Goal: Transaction & Acquisition: Purchase product/service

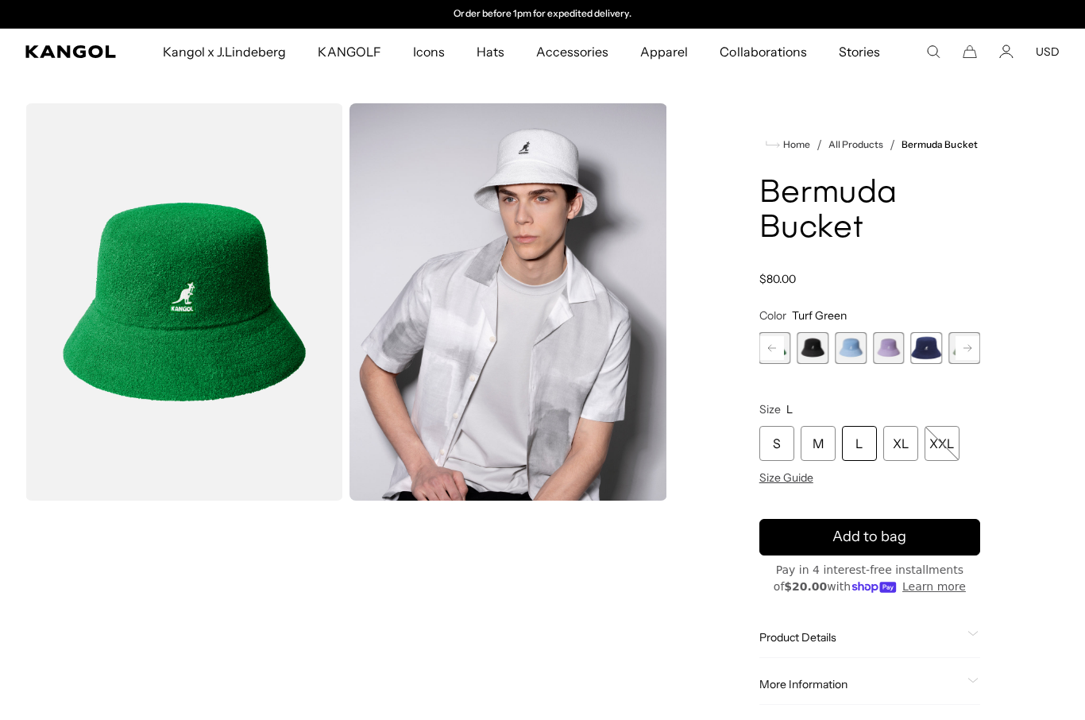
click at [861, 444] on div "L" at bounding box center [859, 443] width 35 height 35
click at [851, 452] on div "L" at bounding box center [859, 443] width 35 height 35
click at [865, 436] on div "L" at bounding box center [859, 443] width 35 height 35
click at [855, 446] on div "L" at bounding box center [859, 443] width 35 height 35
click at [929, 44] on icon "Search here" at bounding box center [933, 51] width 14 height 14
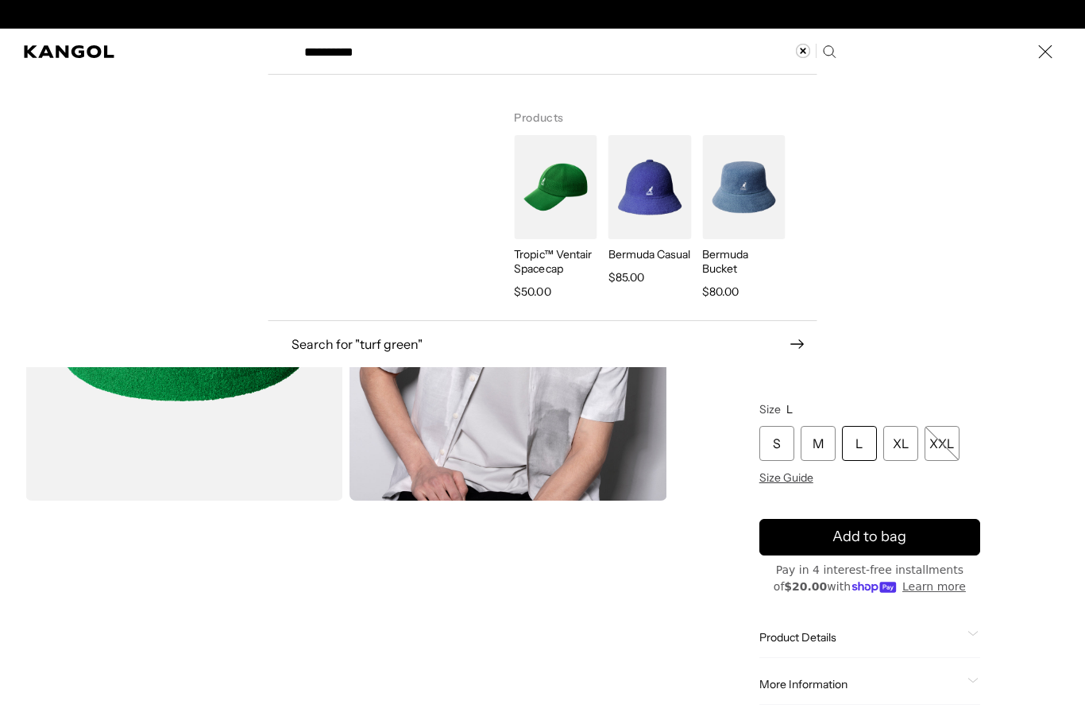
type input "**********"
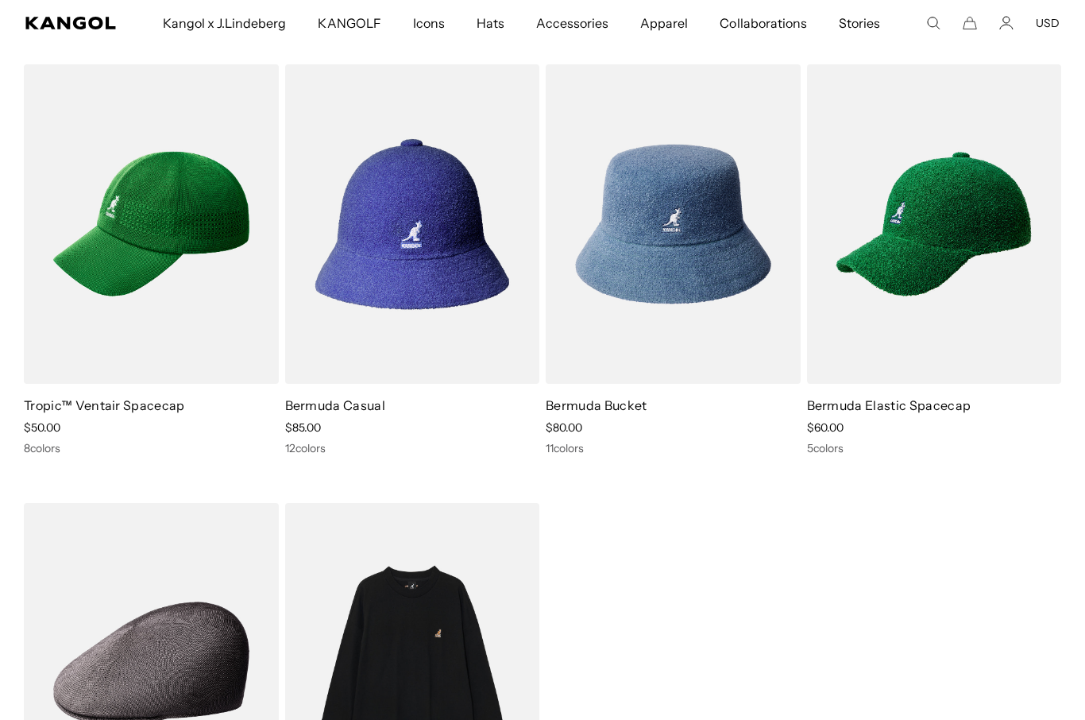
scroll to position [234, 0]
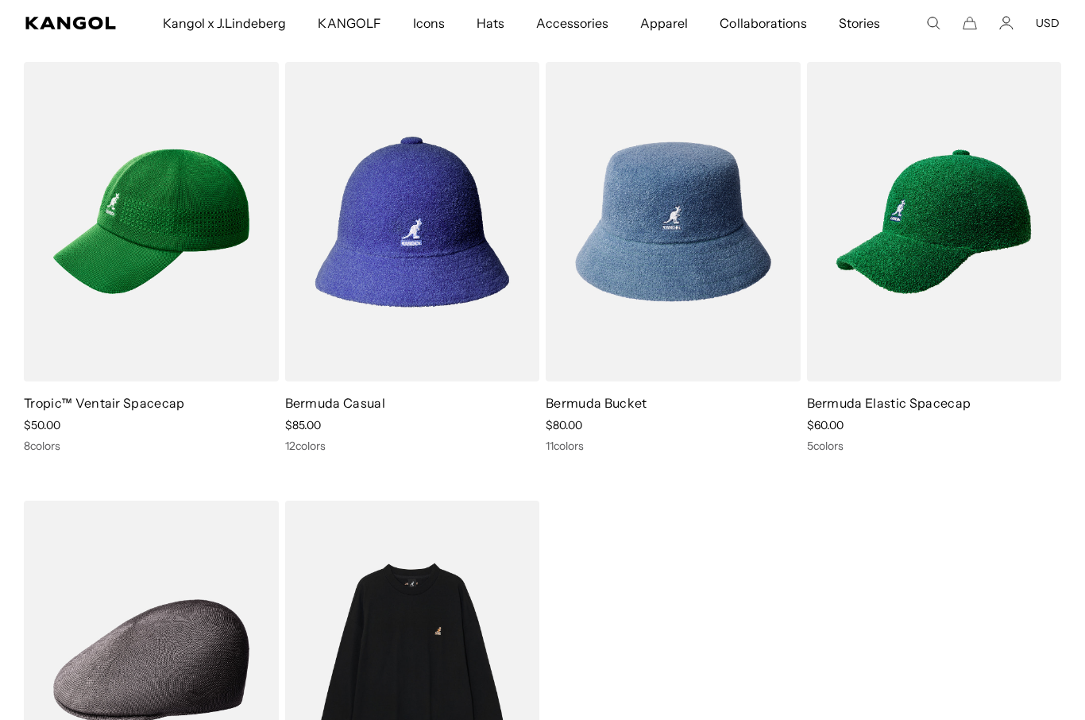
click img
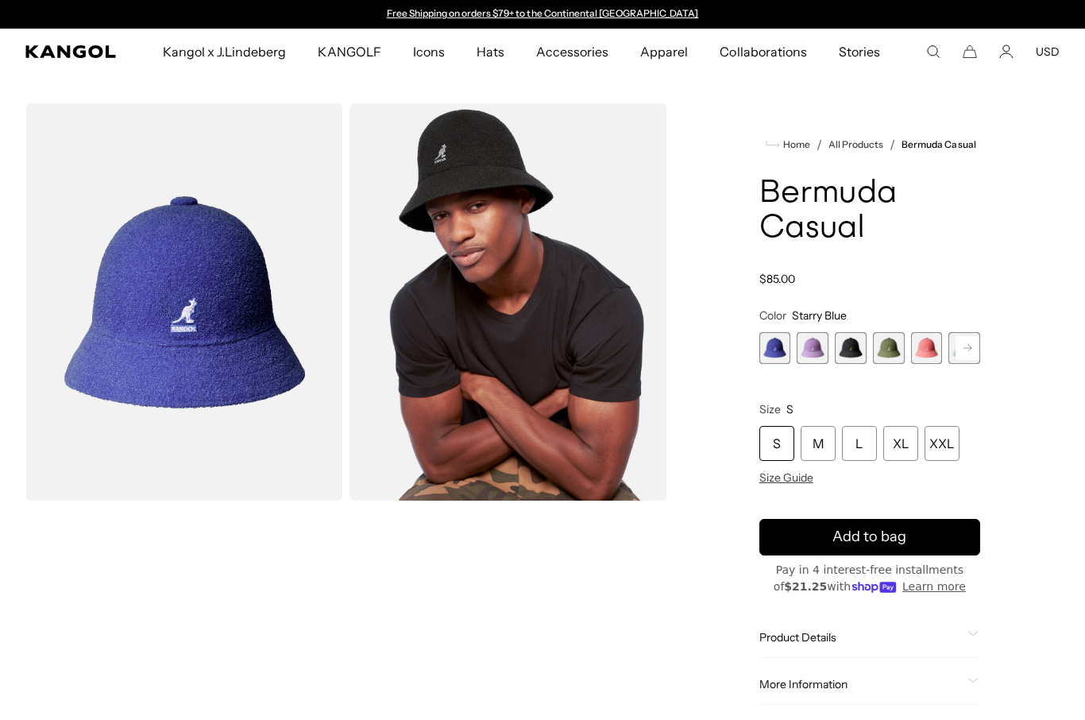
click at [969, 348] on icon at bounding box center [967, 348] width 8 height 6
click at [978, 347] on rect at bounding box center [967, 348] width 24 height 24
click at [929, 349] on span "7 of 12" at bounding box center [927, 348] width 32 height 32
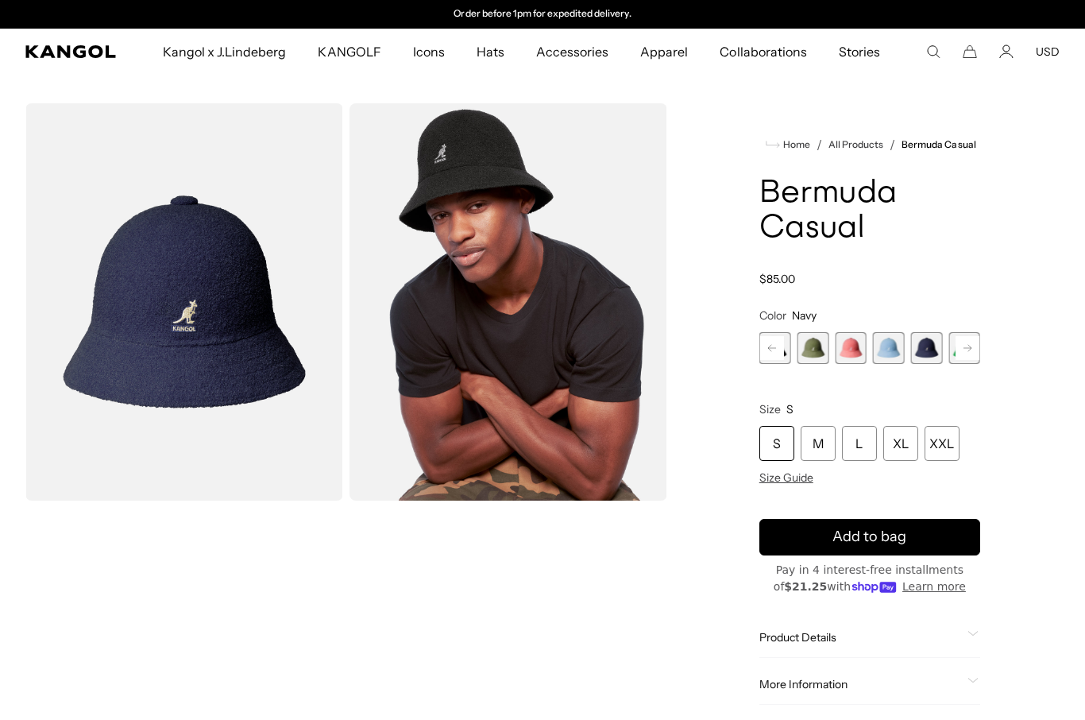
click at [977, 346] on rect at bounding box center [967, 348] width 24 height 24
click at [928, 344] on span "8 of 12" at bounding box center [927, 348] width 32 height 32
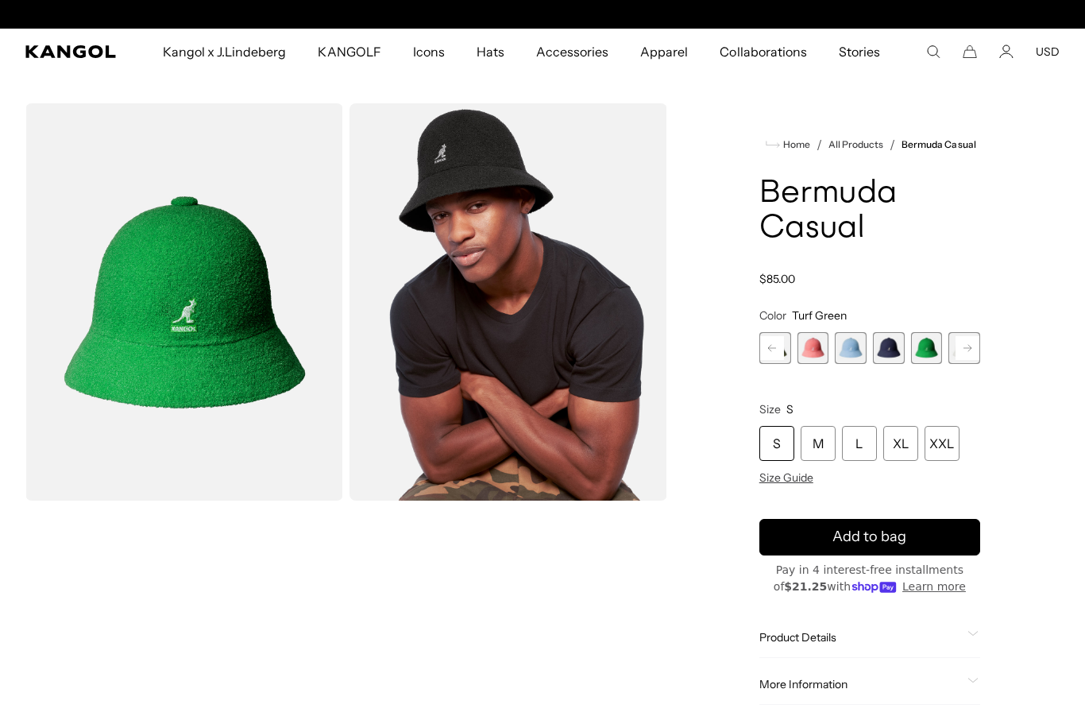
click at [857, 442] on div "L" at bounding box center [859, 443] width 35 height 35
click at [863, 453] on div "L" at bounding box center [859, 443] width 35 height 35
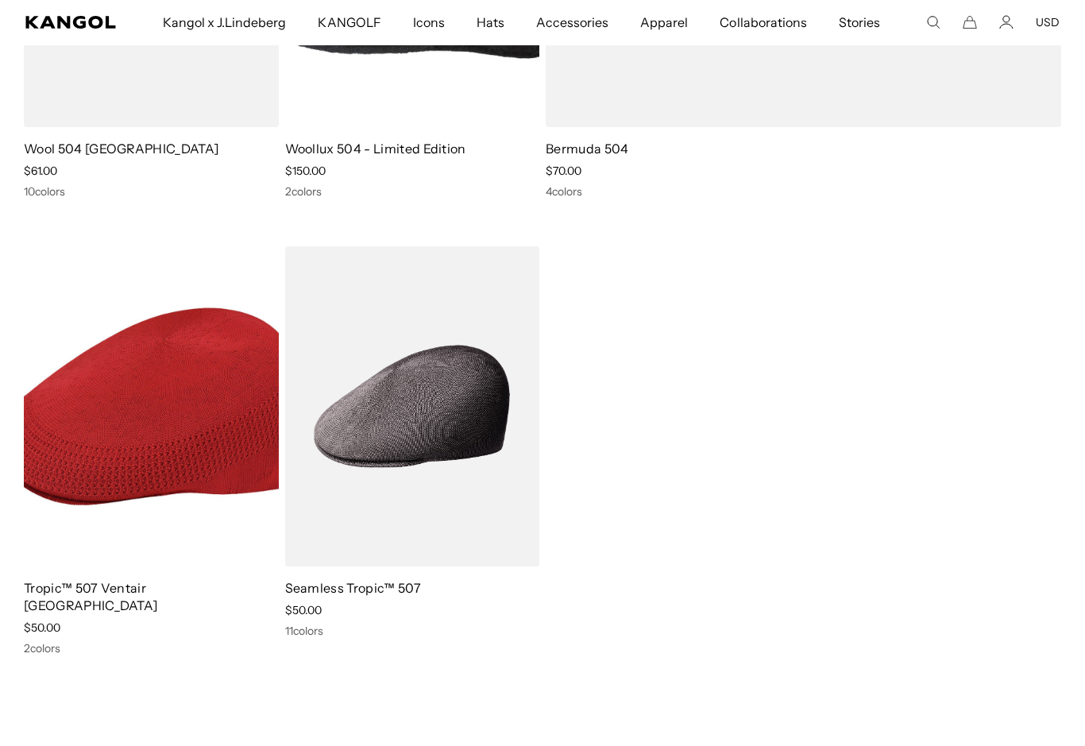
scroll to position [2489, 0]
click at [0, 0] on img at bounding box center [0, 0] width 0 height 0
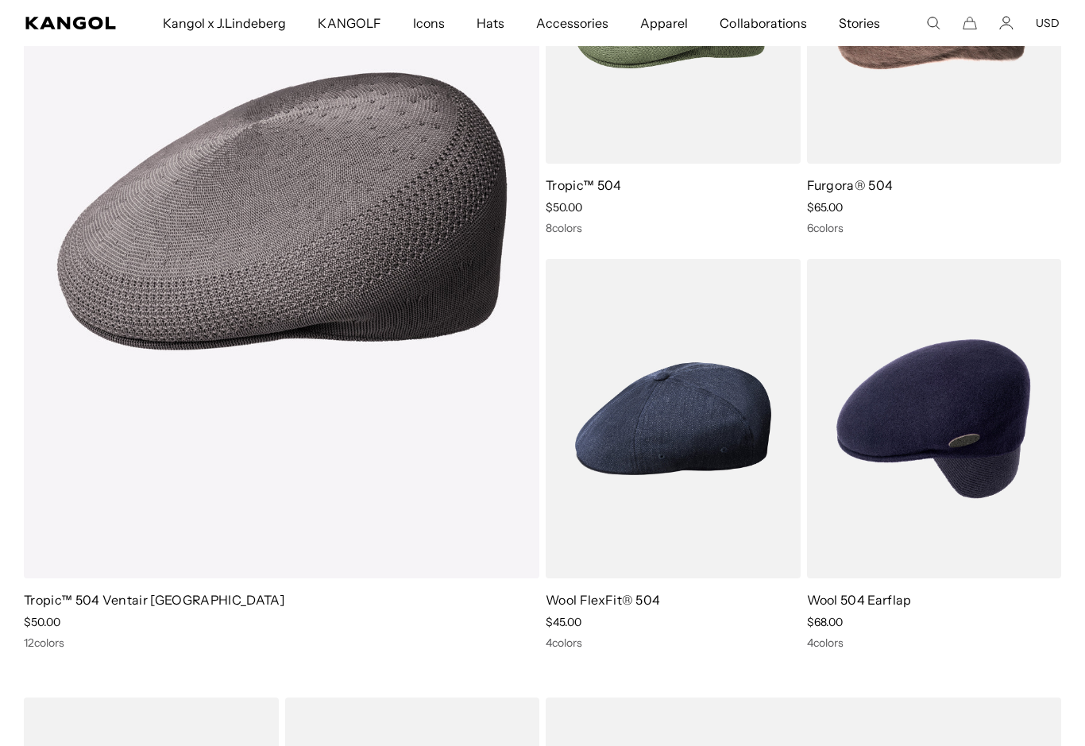
scroll to position [1183, 0]
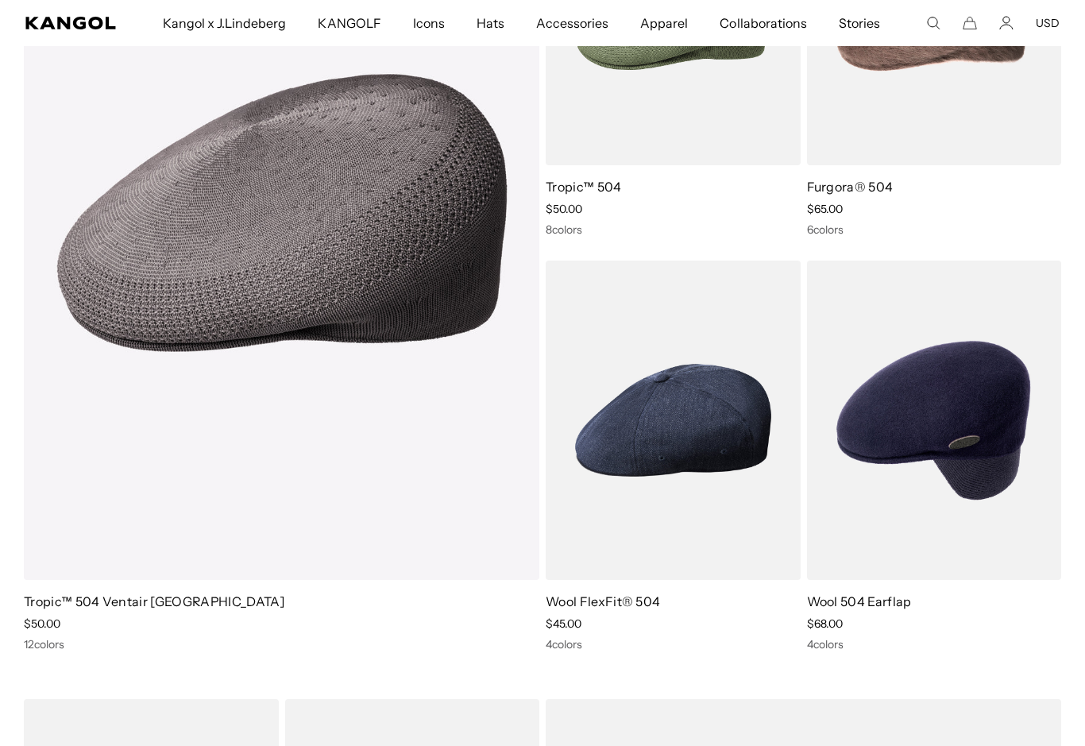
click at [0, 0] on img at bounding box center [0, 0] width 0 height 0
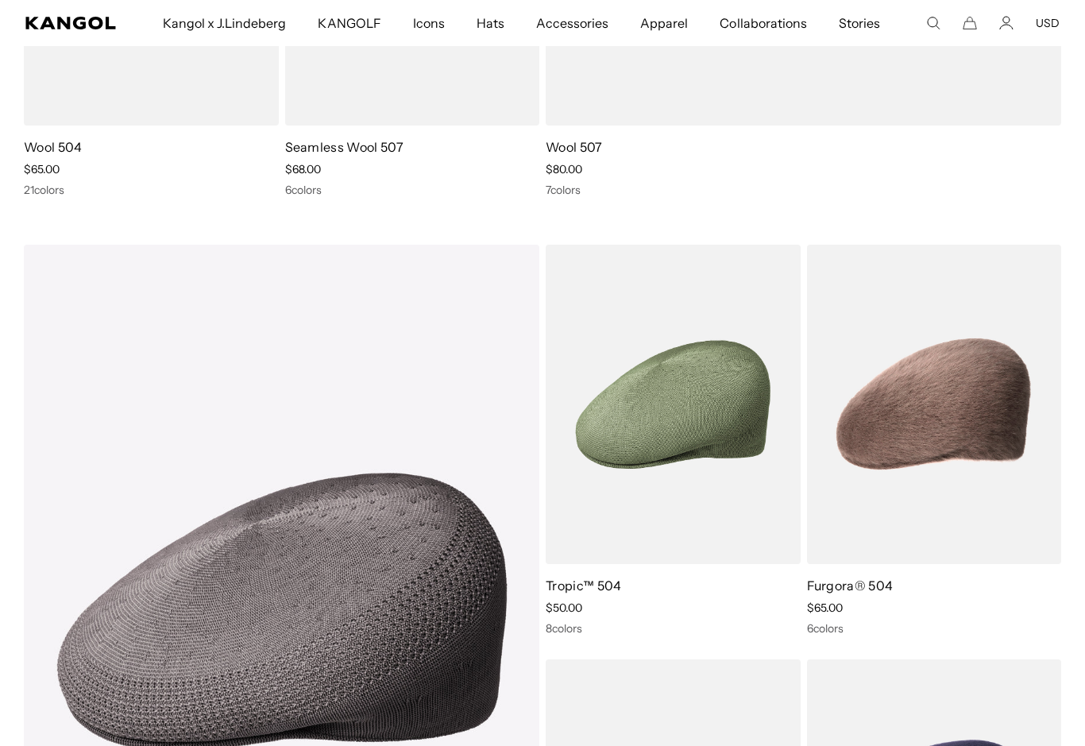
scroll to position [790, 0]
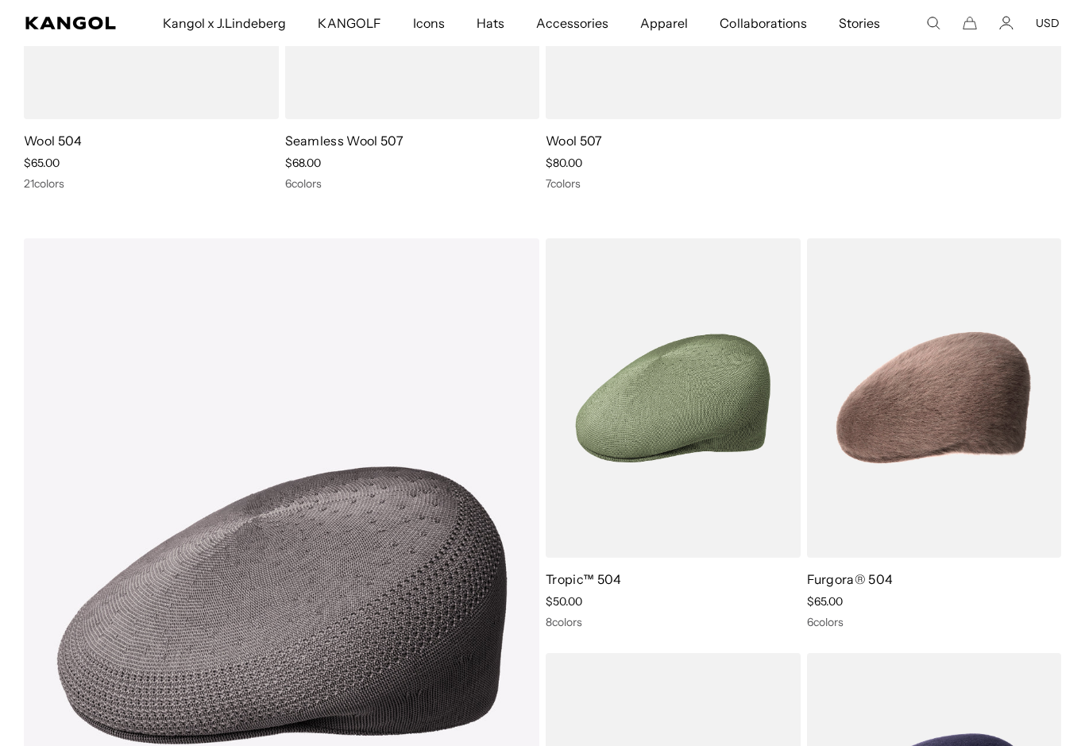
click at [0, 0] on img at bounding box center [0, 0] width 0 height 0
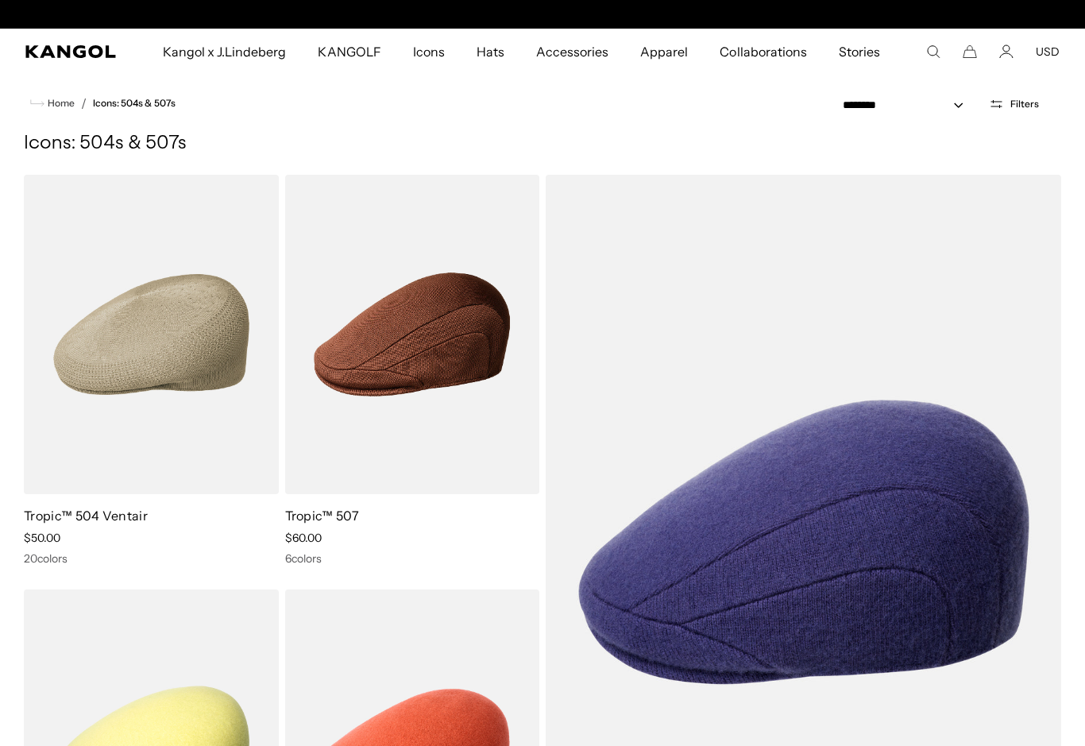
scroll to position [0, 0]
click at [396, 0] on div "Free Shipping on orders $79+ to the Continental US Free Shipping on orders $79+…" at bounding box center [542, 14] width 365 height 29
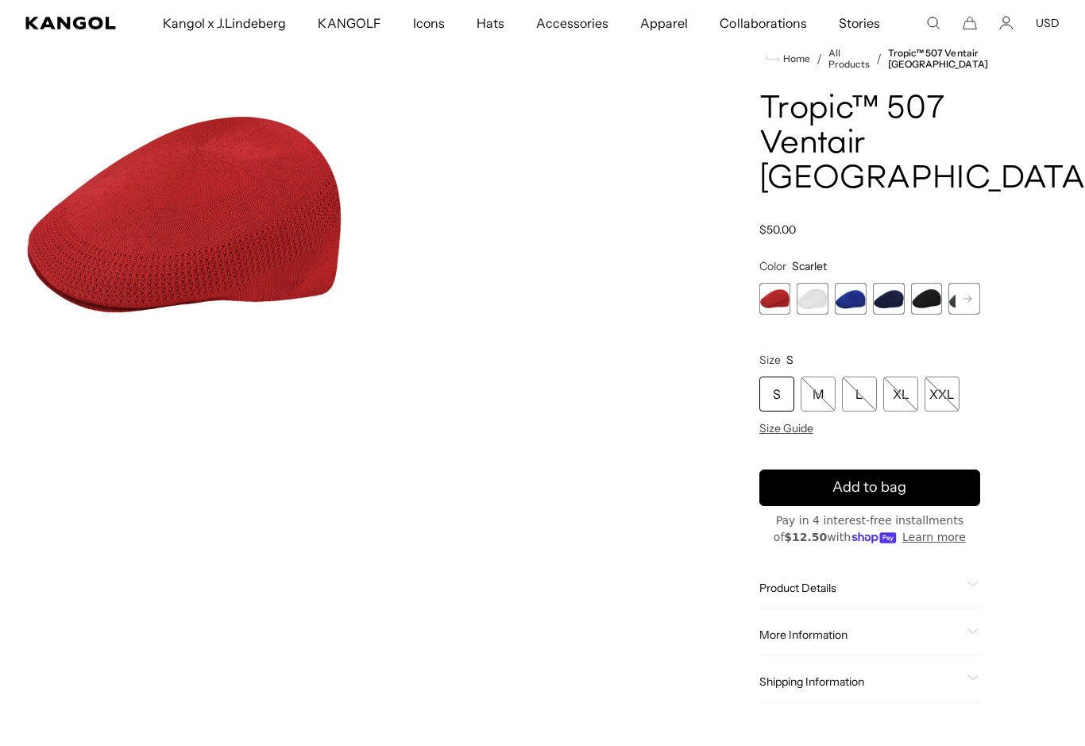
click at [808, 283] on span "2 of 7" at bounding box center [813, 299] width 32 height 32
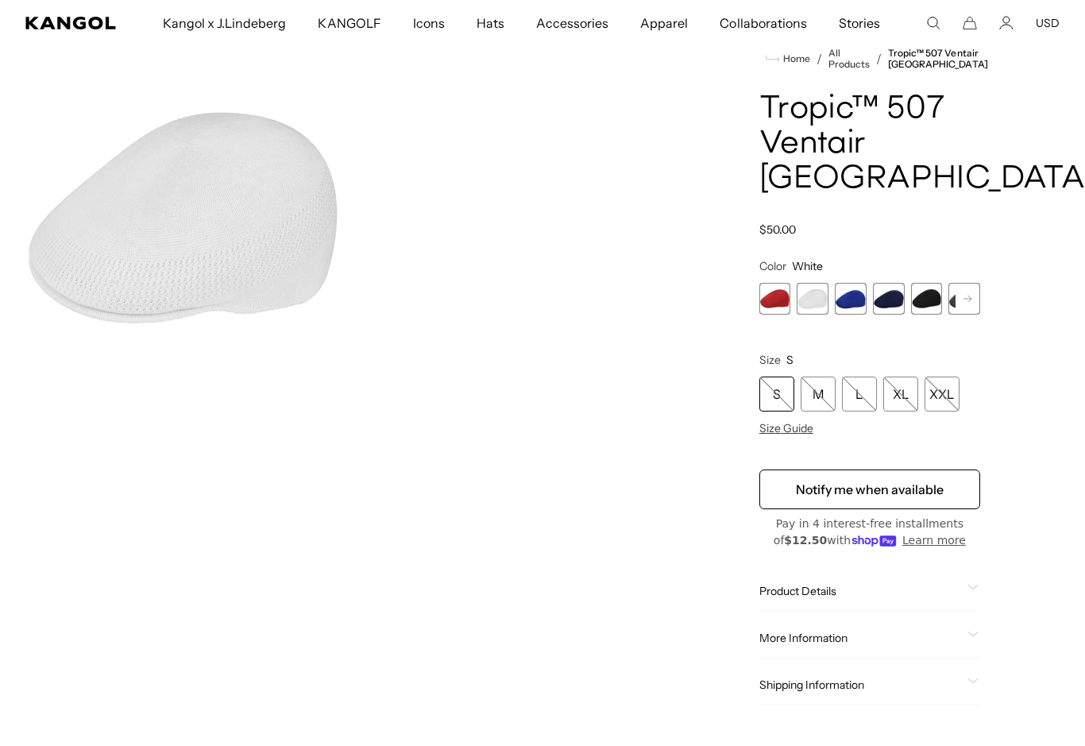
click at [825, 283] on span "2 of 7" at bounding box center [813, 299] width 32 height 32
click at [877, 283] on span "4 of 7" at bounding box center [889, 299] width 32 height 32
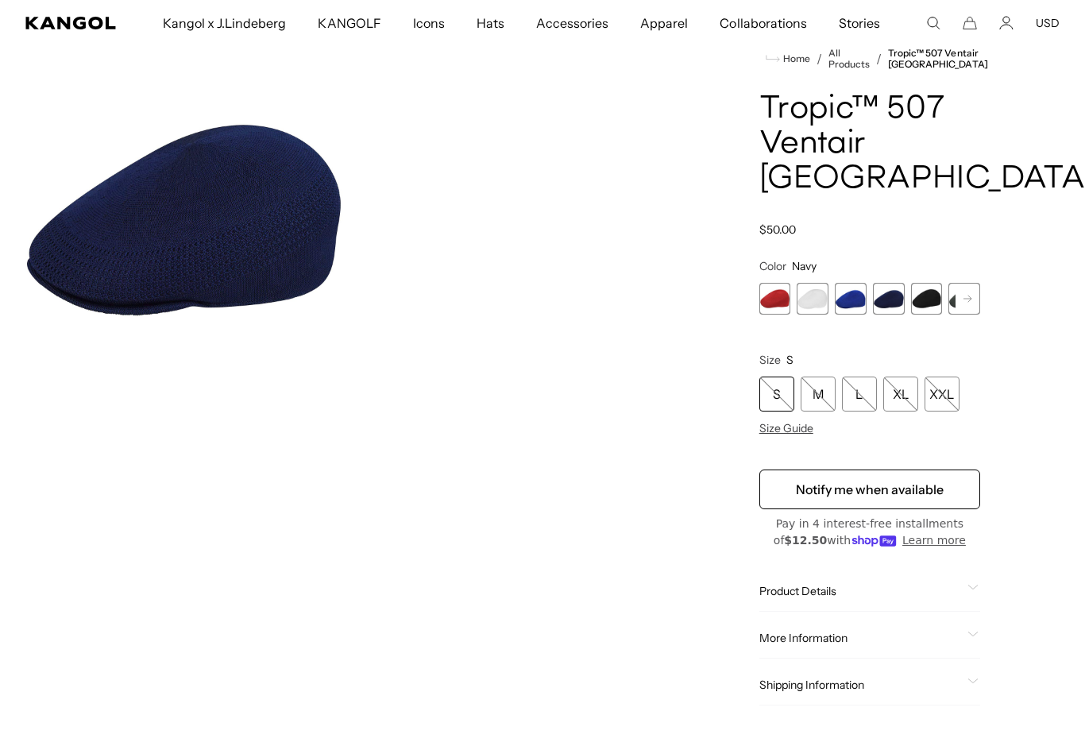
click at [875, 283] on span "4 of 7" at bounding box center [889, 299] width 32 height 32
click at [911, 283] on span "5 of 7" at bounding box center [927, 299] width 32 height 32
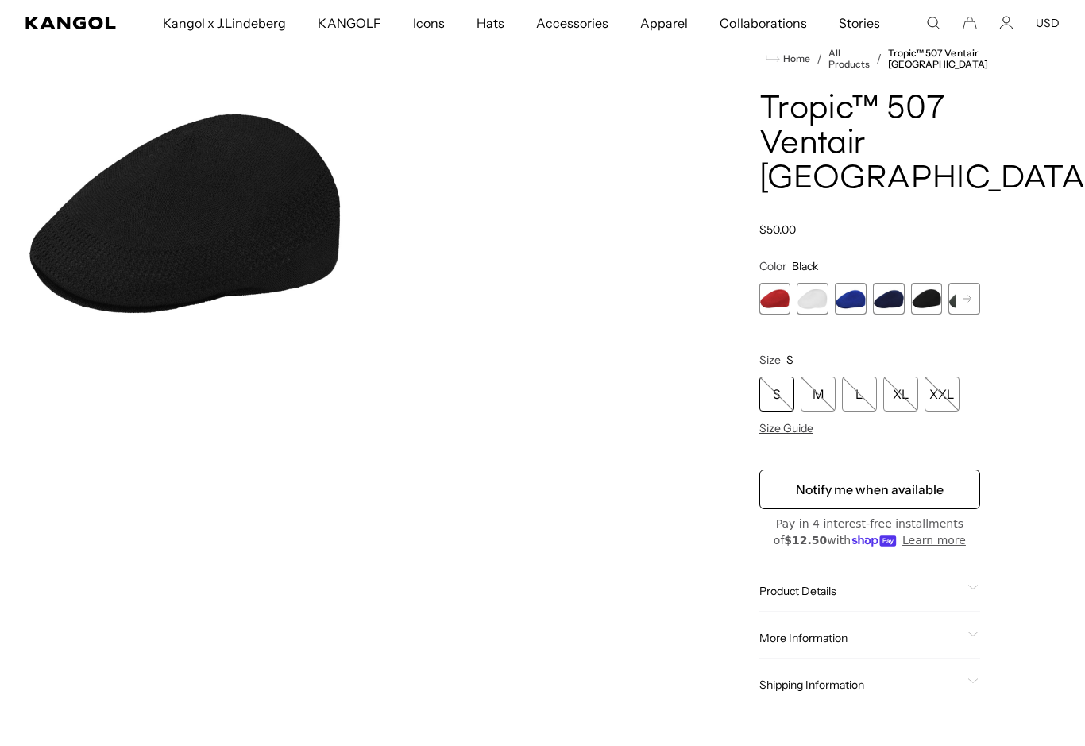
click at [930, 283] on span "5 of 7" at bounding box center [927, 299] width 32 height 32
